Goal: Transaction & Acquisition: Download file/media

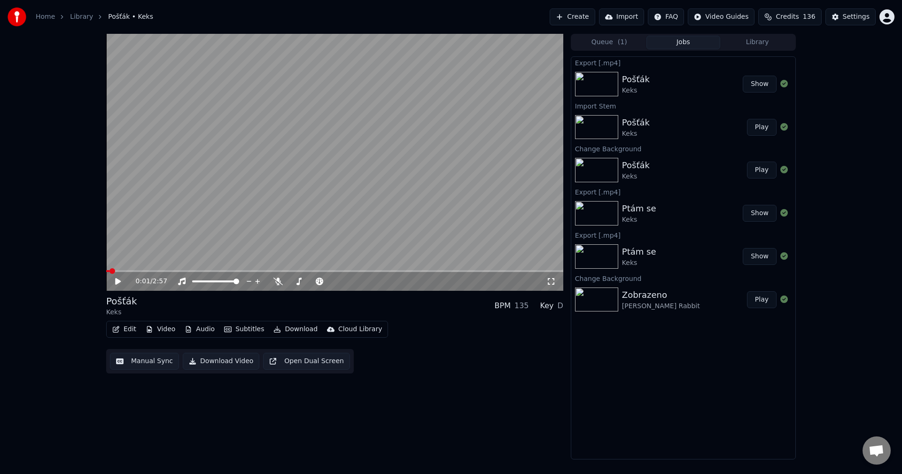
click at [211, 328] on button "Audio" at bounding box center [200, 329] width 38 height 13
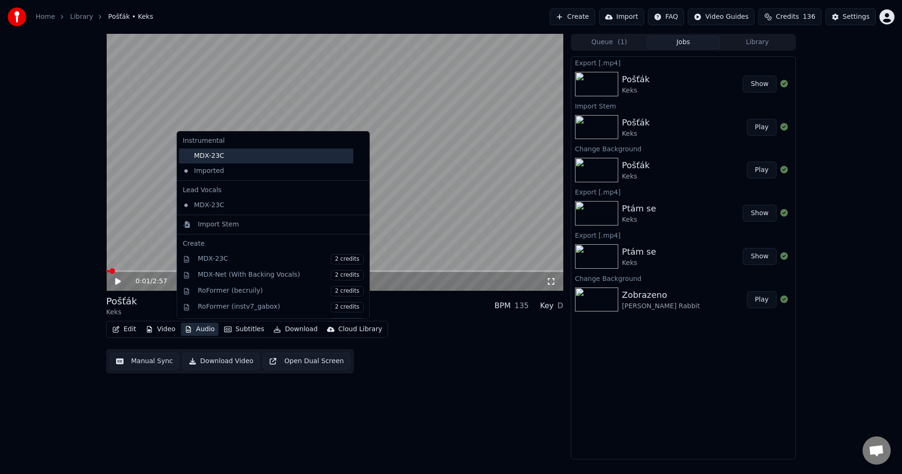
click at [221, 157] on div "MDX-23C" at bounding box center [266, 156] width 174 height 15
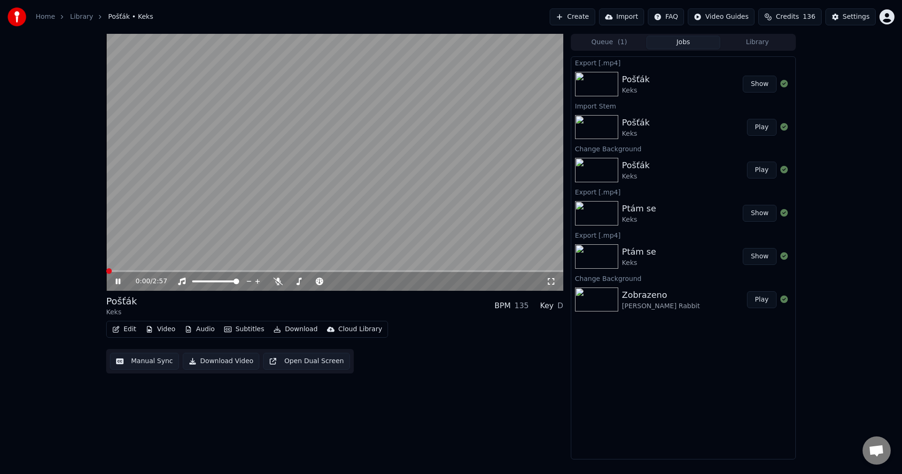
click at [156, 332] on button "Video" at bounding box center [160, 329] width 37 height 13
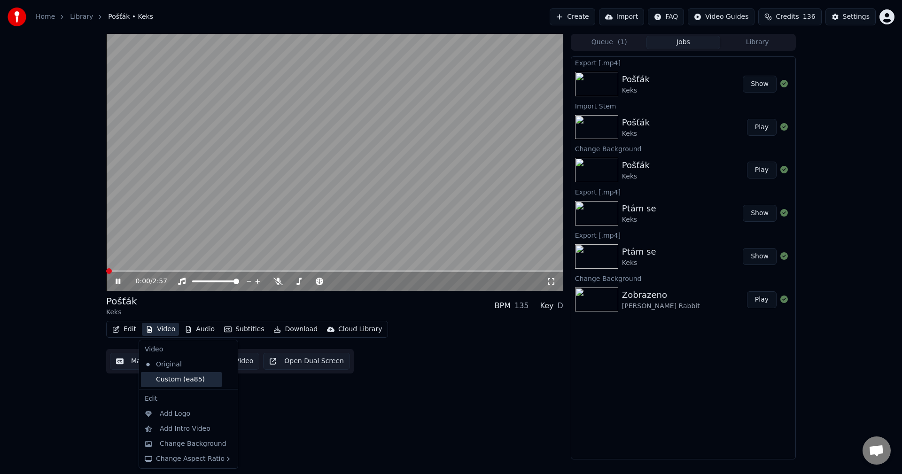
click at [168, 378] on div "Custom (ea85)" at bounding box center [181, 379] width 81 height 15
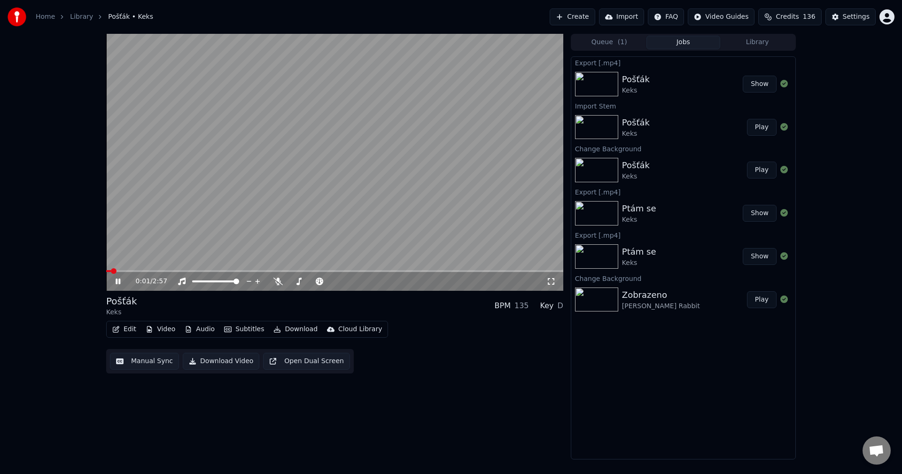
click at [117, 279] on icon at bounding box center [125, 282] width 22 height 8
click at [244, 328] on button "Subtitles" at bounding box center [243, 329] width 47 height 13
click at [279, 282] on icon at bounding box center [278, 282] width 9 height 8
click at [199, 331] on button "Audio" at bounding box center [200, 329] width 38 height 13
click at [431, 345] on div "Edit Video Audio Subtitles Download Cloud Library Manual Sync Download Video Op…" at bounding box center [334, 347] width 457 height 53
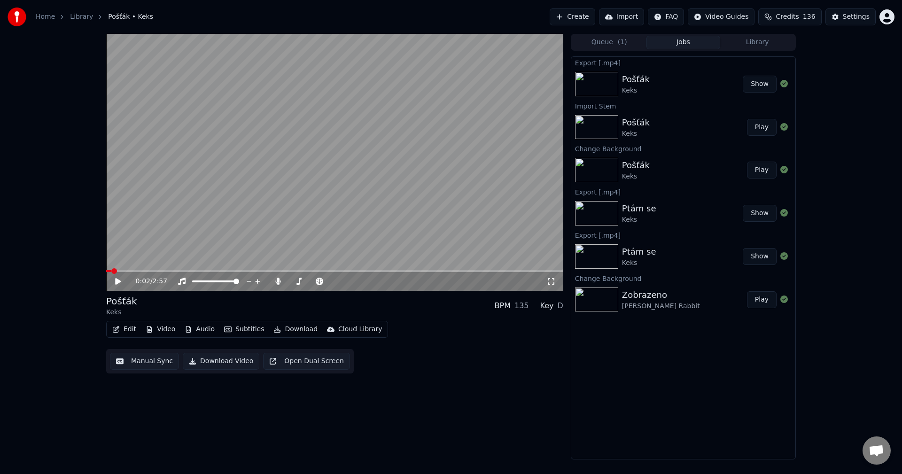
click at [304, 330] on button "Download" at bounding box center [296, 329] width 52 height 13
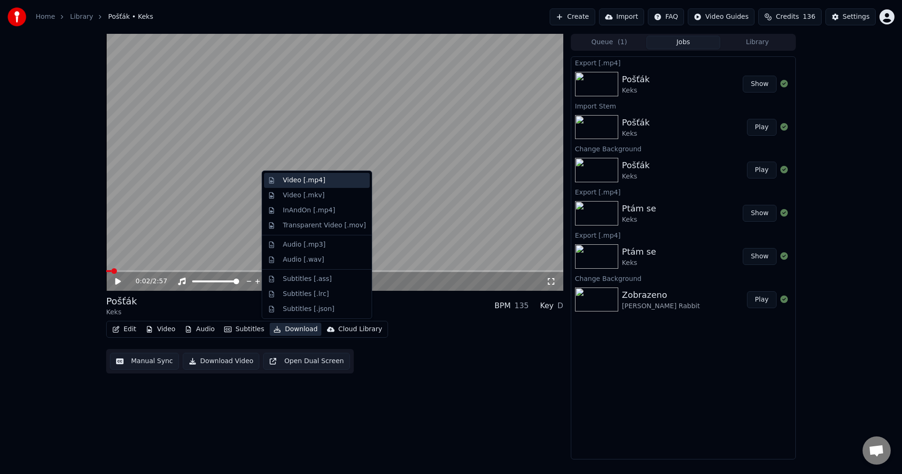
click at [305, 184] on div "Video [.mp4]" at bounding box center [304, 180] width 42 height 9
